Goal: Navigation & Orientation: Find specific page/section

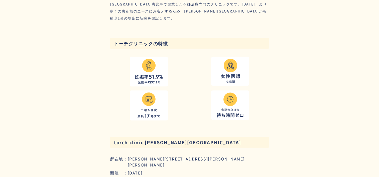
scroll to position [3377, 0]
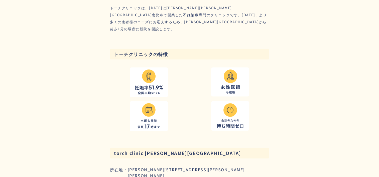
click at [149, 70] on img at bounding box center [148, 83] width 29 height 26
click at [139, 78] on img at bounding box center [148, 83] width 29 height 26
click at [162, 78] on img at bounding box center [148, 83] width 29 height 26
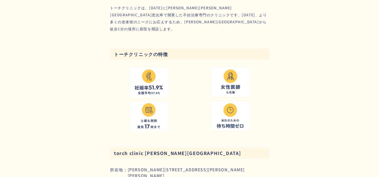
click at [156, 103] on img at bounding box center [148, 116] width 23 height 26
drag, startPoint x: 225, startPoint y: 104, endPoint x: 242, endPoint y: 69, distance: 38.8
click at [225, 103] on img at bounding box center [230, 116] width 28 height 26
click at [241, 68] on div at bounding box center [230, 82] width 38 height 29
click at [153, 73] on img at bounding box center [148, 83] width 29 height 26
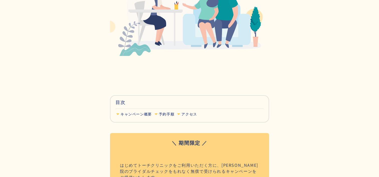
scroll to position [0, 0]
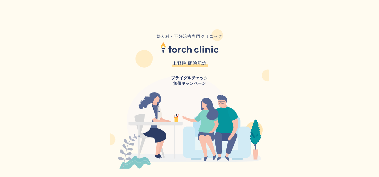
click at [191, 52] on img at bounding box center [189, 48] width 58 height 12
click at [180, 52] on img at bounding box center [189, 48] width 58 height 12
